Goal: Task Accomplishment & Management: Manage account settings

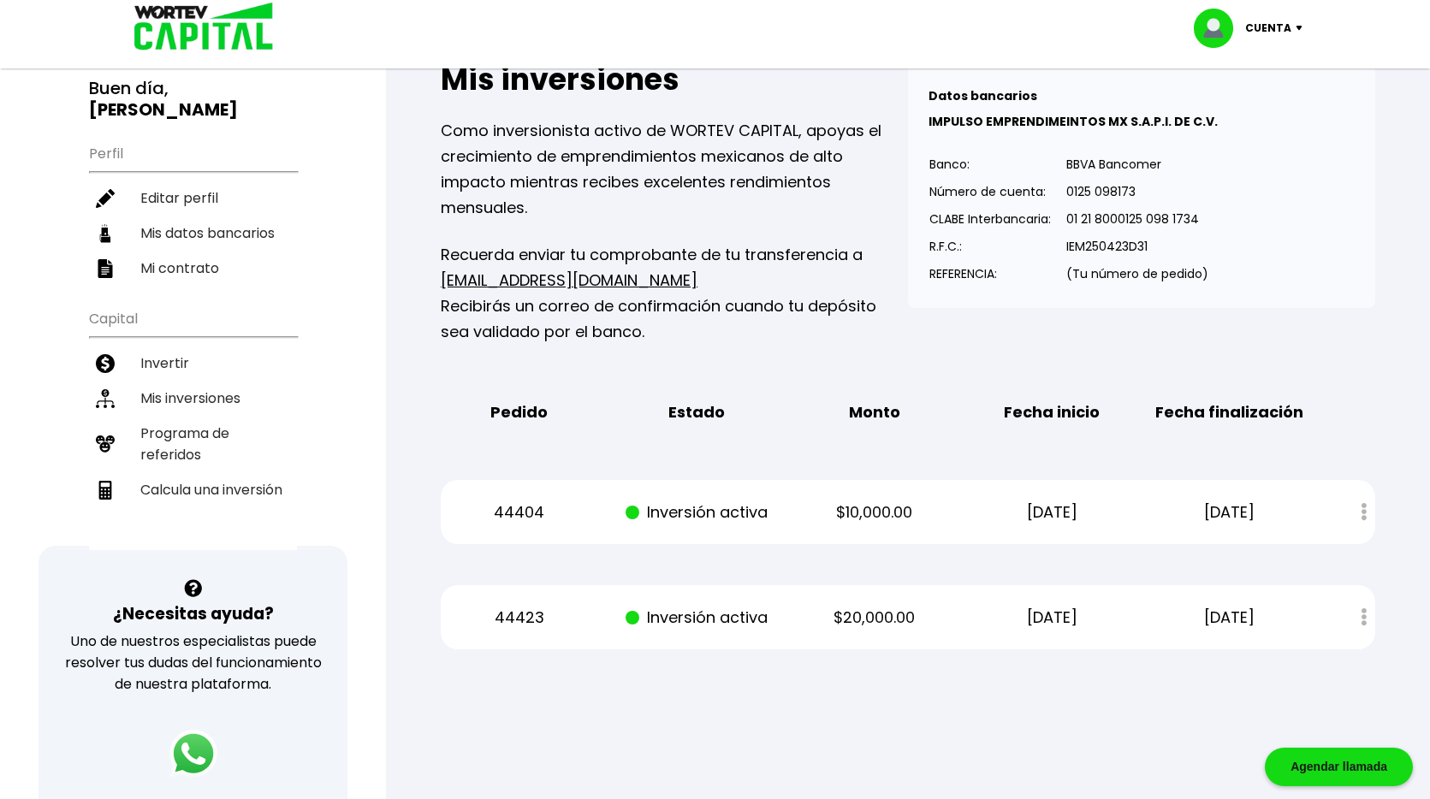
scroll to position [124, 0]
click at [236, 381] on li "Mis inversiones" at bounding box center [193, 398] width 208 height 35
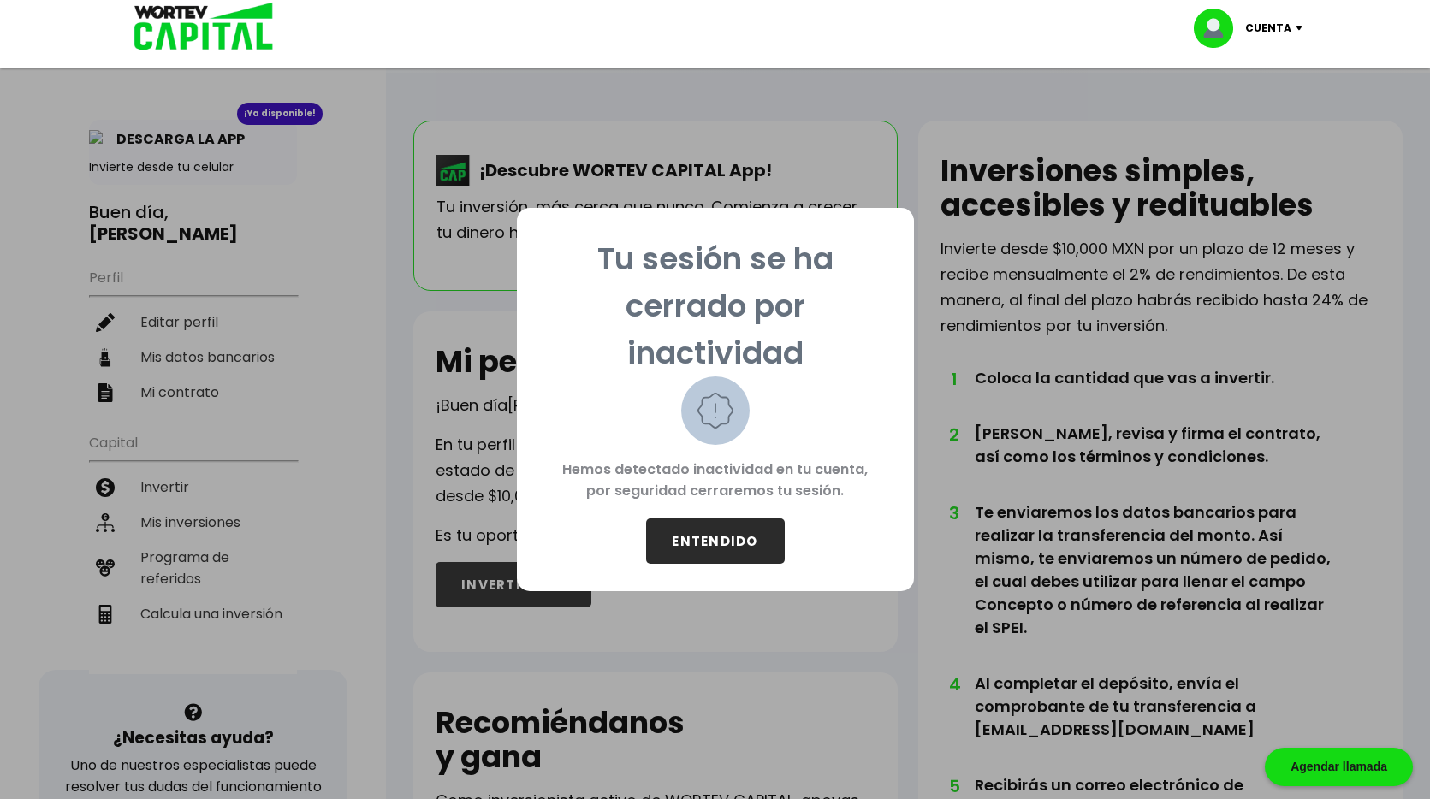
click at [689, 543] on button "ENTENDIDO" at bounding box center [715, 540] width 139 height 45
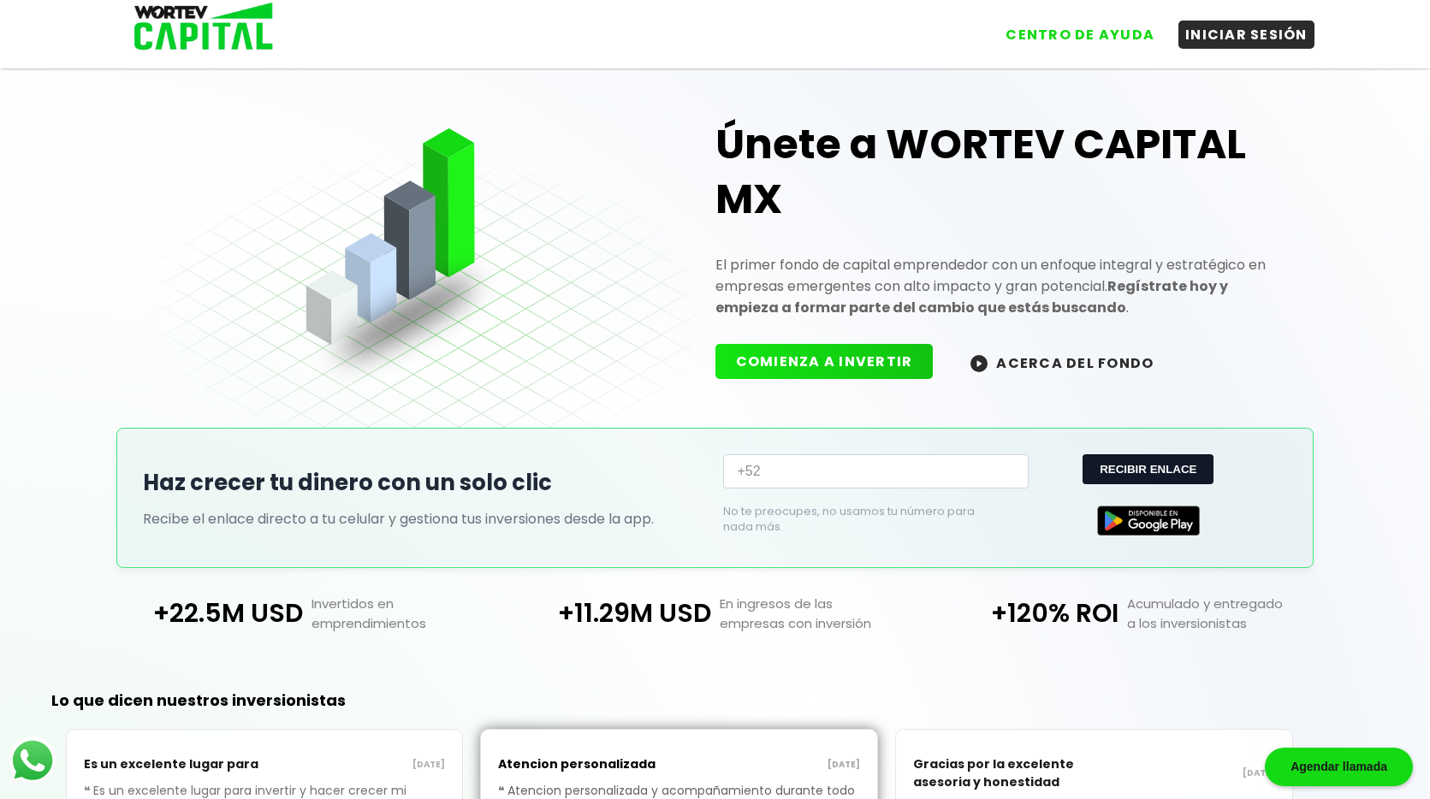
click at [1247, 47] on button "INICIAR SESIÓN" at bounding box center [1246, 35] width 136 height 28
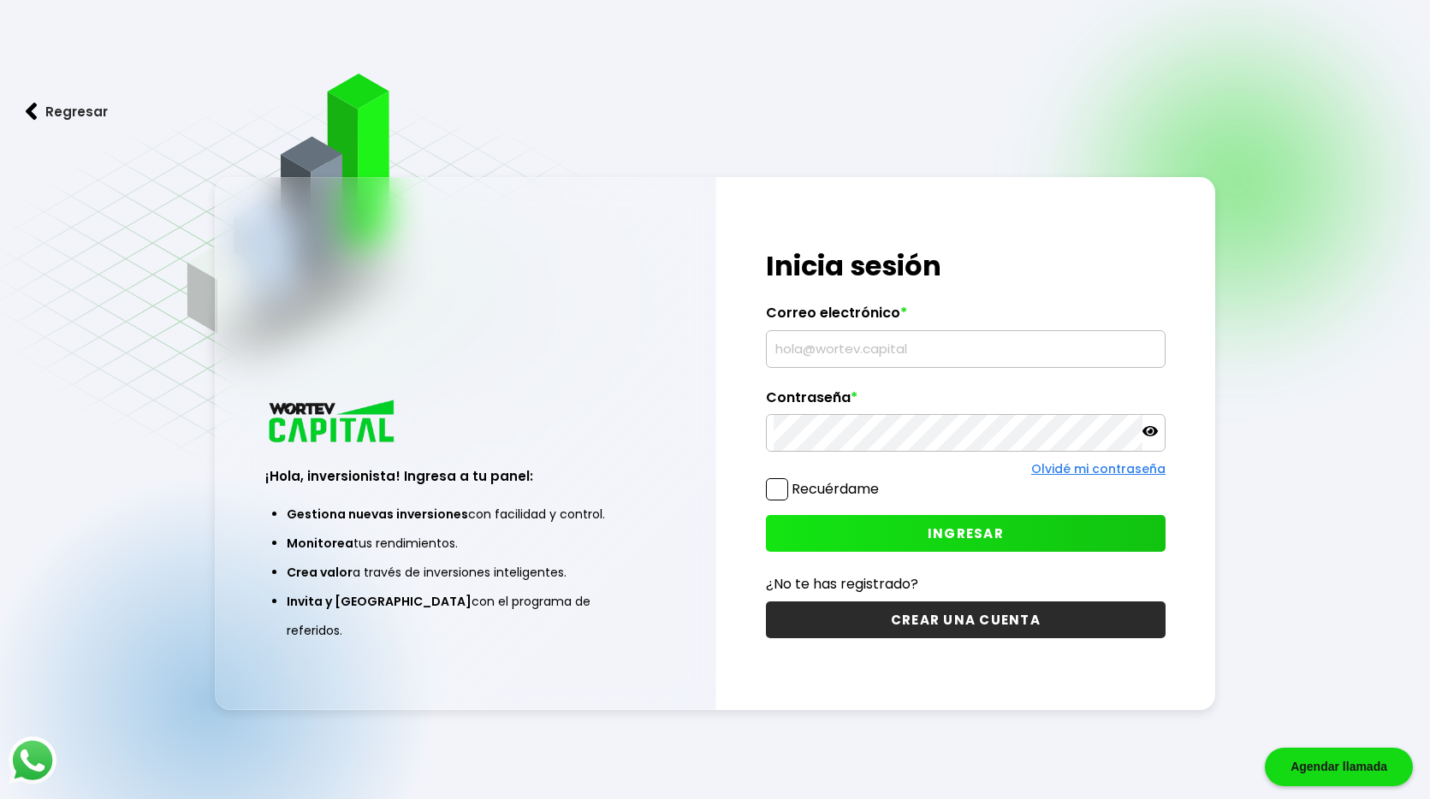
click at [775, 487] on span at bounding box center [777, 489] width 22 height 22
click at [882, 481] on input "Recuérdame" at bounding box center [882, 481] width 0 height 0
click at [905, 346] on input "text" at bounding box center [965, 349] width 384 height 36
click at [882, 423] on div at bounding box center [966, 433] width 400 height 38
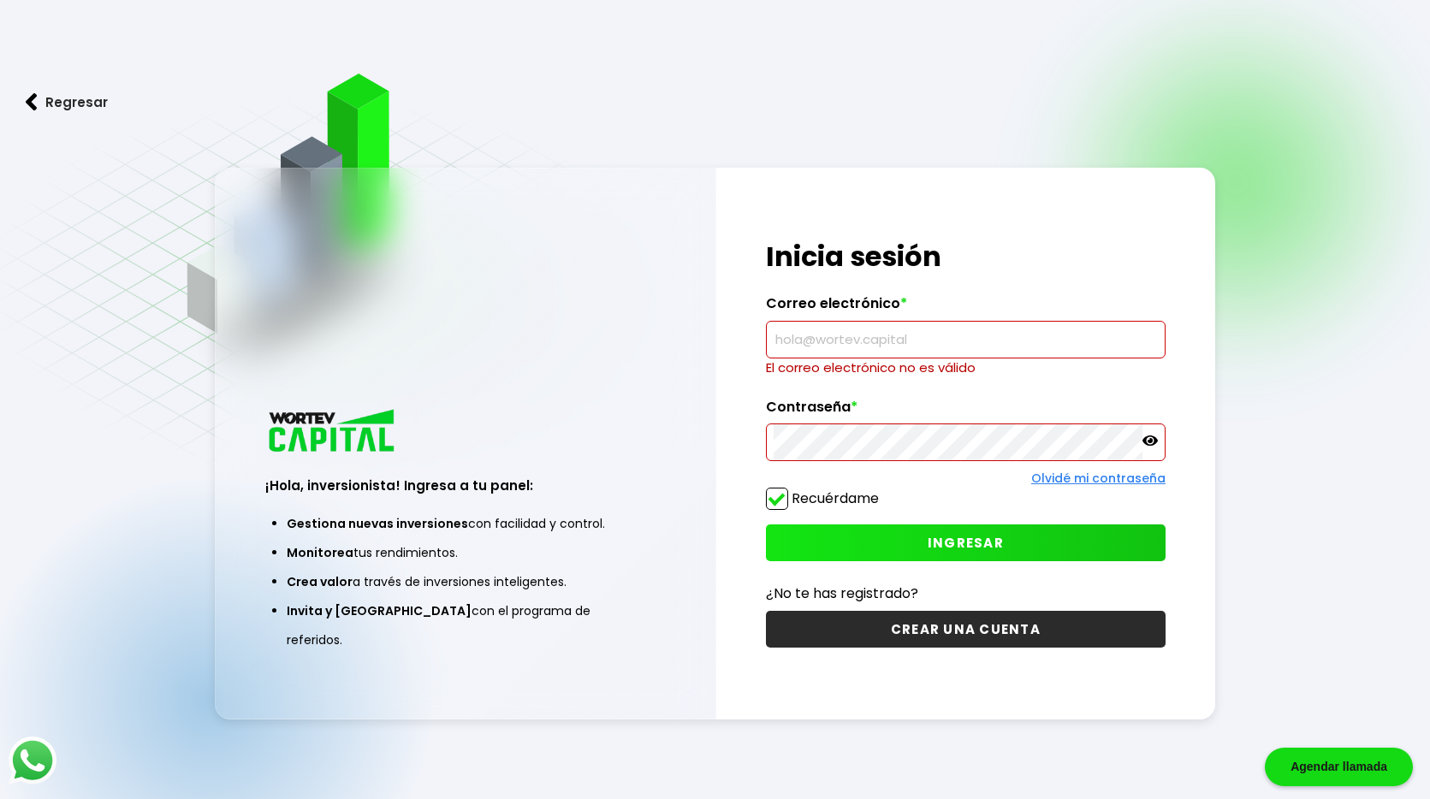
click at [904, 327] on input "text" at bounding box center [965, 340] width 384 height 36
type input "[EMAIL_ADDRESS][DOMAIN_NAME]"
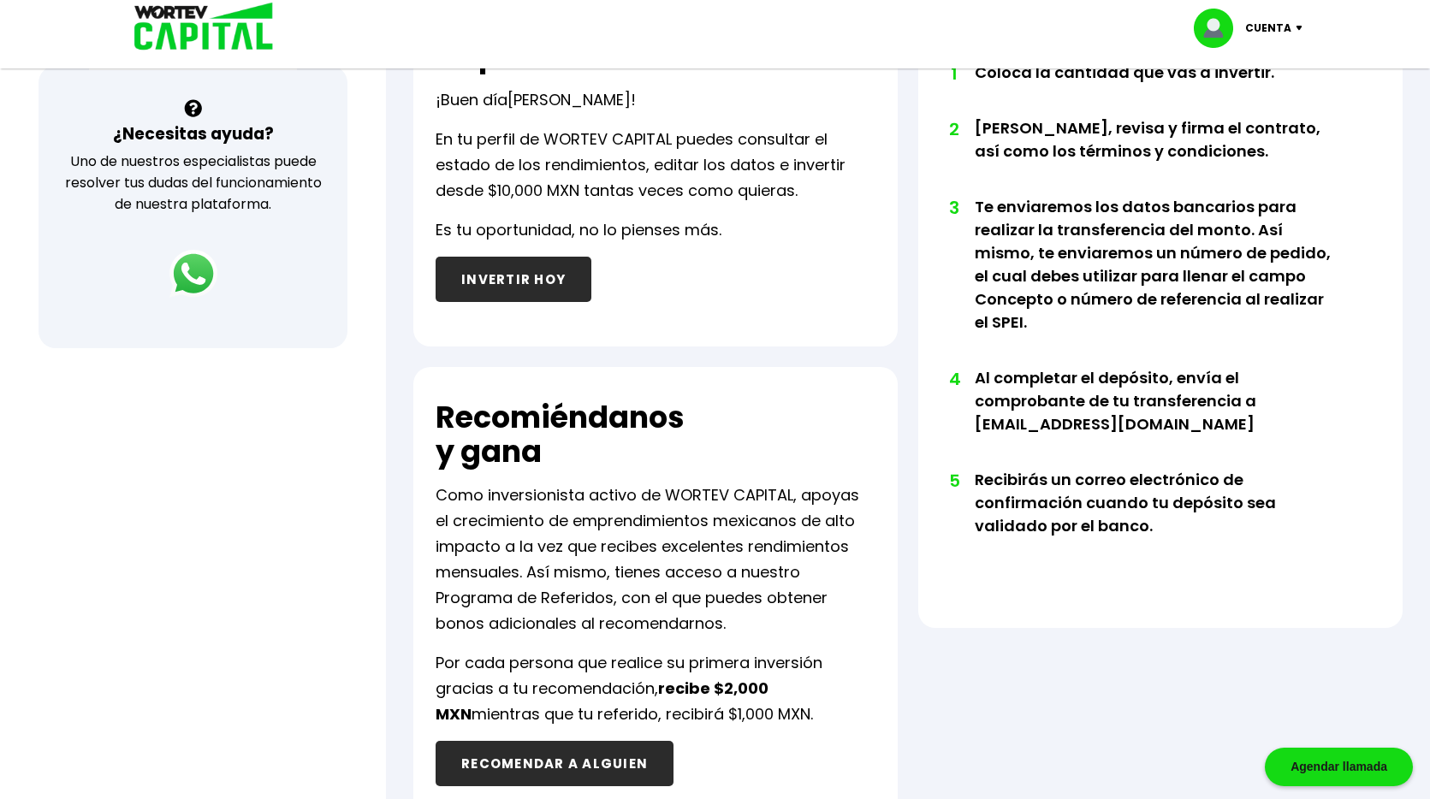
scroll to position [623, 0]
